Goal: Information Seeking & Learning: Learn about a topic

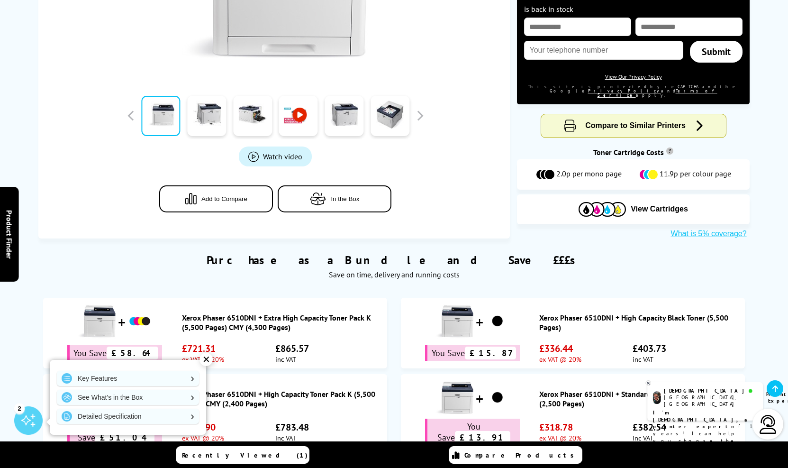
scroll to position [440, 0]
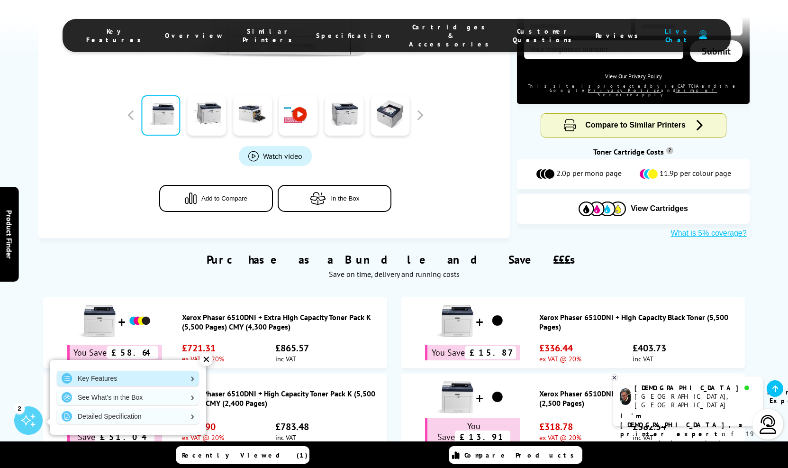
click at [192, 377] on link "Key Features" at bounding box center [128, 378] width 142 height 15
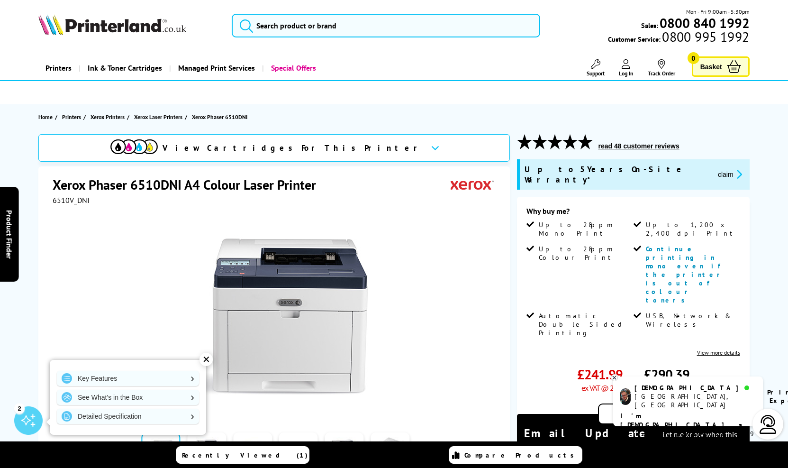
scroll to position [0, 0]
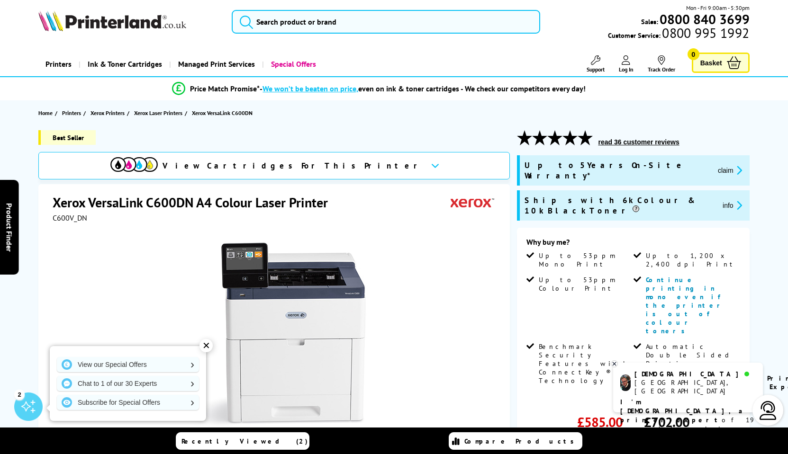
scroll to position [2, 0]
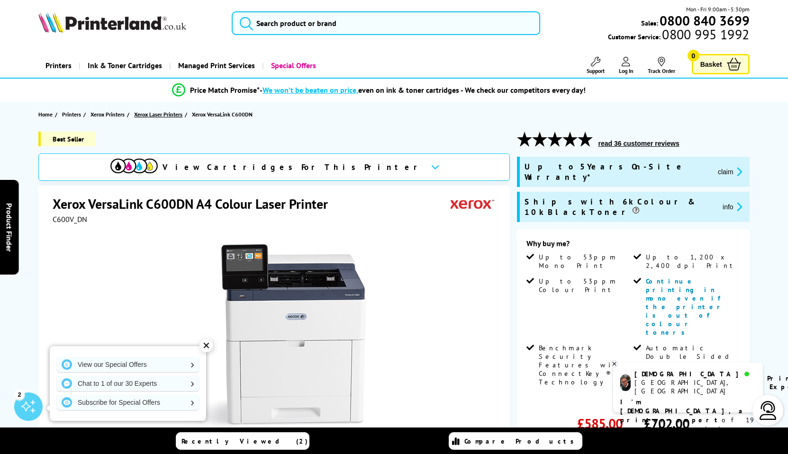
click at [172, 116] on span "Xerox Laser Printers" at bounding box center [158, 114] width 48 height 10
